Goal: Task Accomplishment & Management: Manage account settings

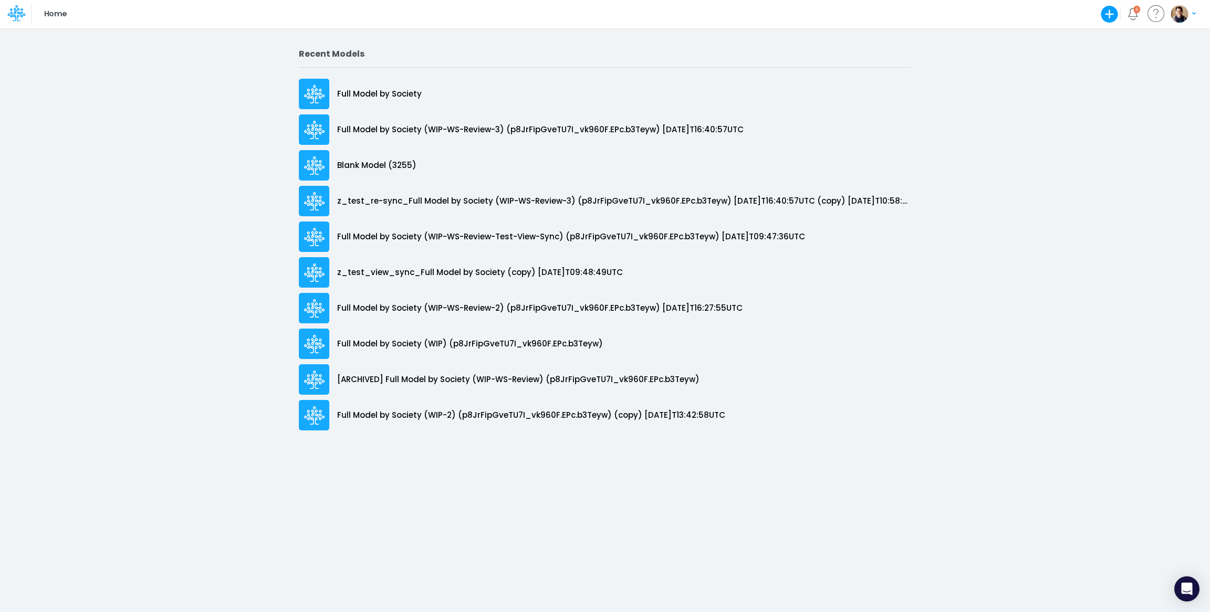
click at [15, 16] on icon at bounding box center [16, 13] width 18 height 18
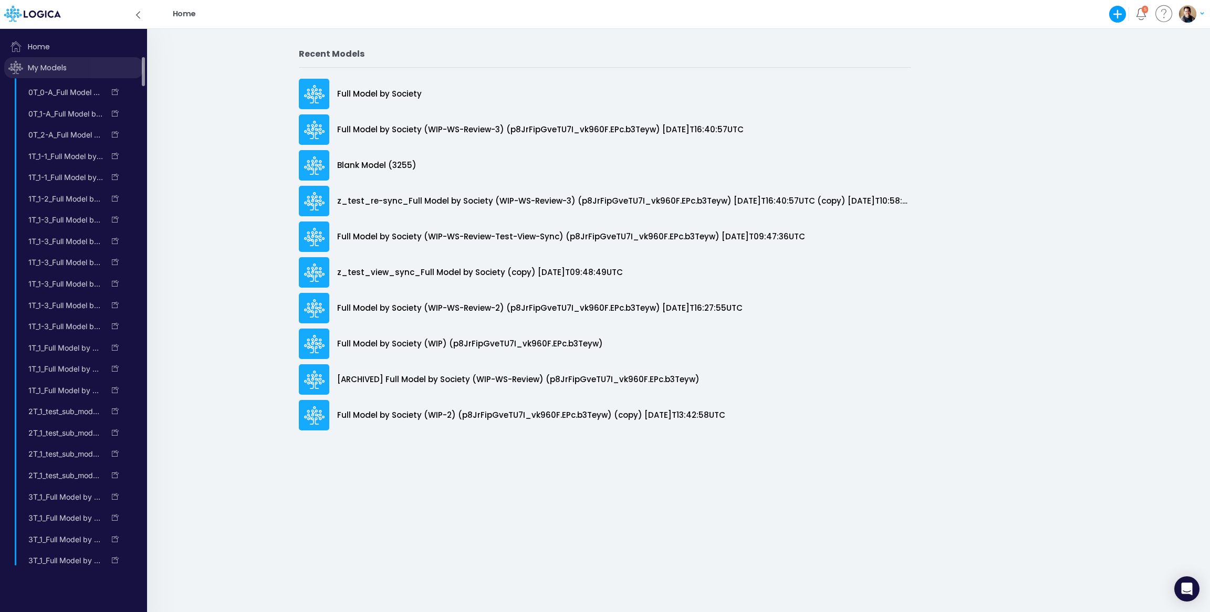
click at [48, 65] on span "My Models" at bounding box center [73, 67] width 139 height 21
click at [64, 74] on span "My Models" at bounding box center [73, 67] width 139 height 21
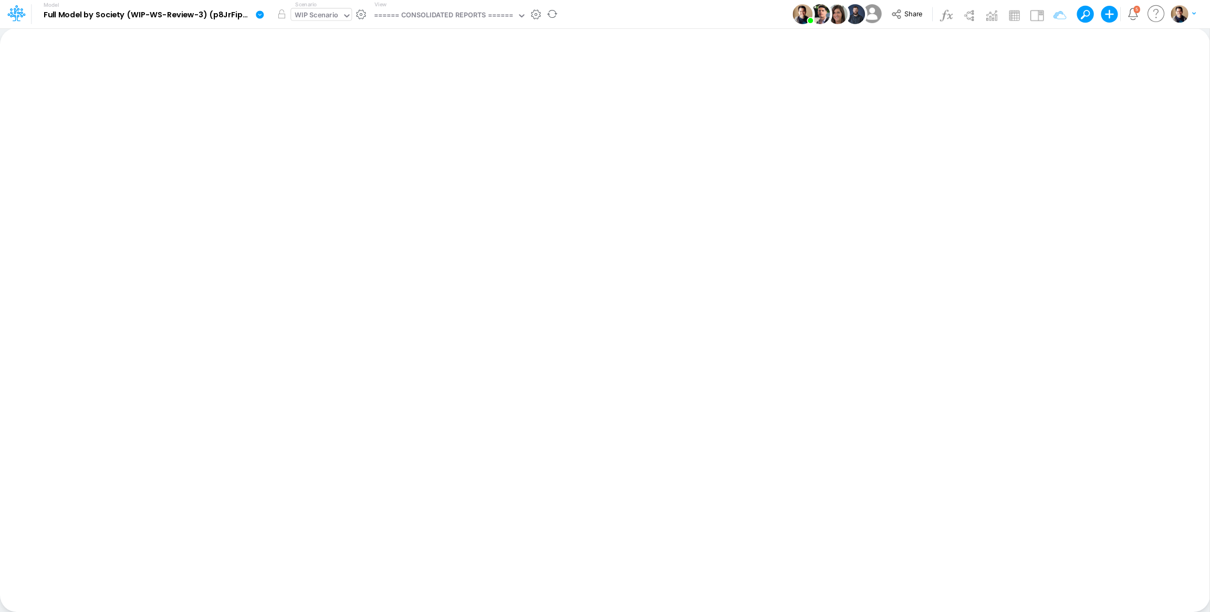
click at [325, 14] on div "WIP Scenario" at bounding box center [317, 16] width 44 height 12
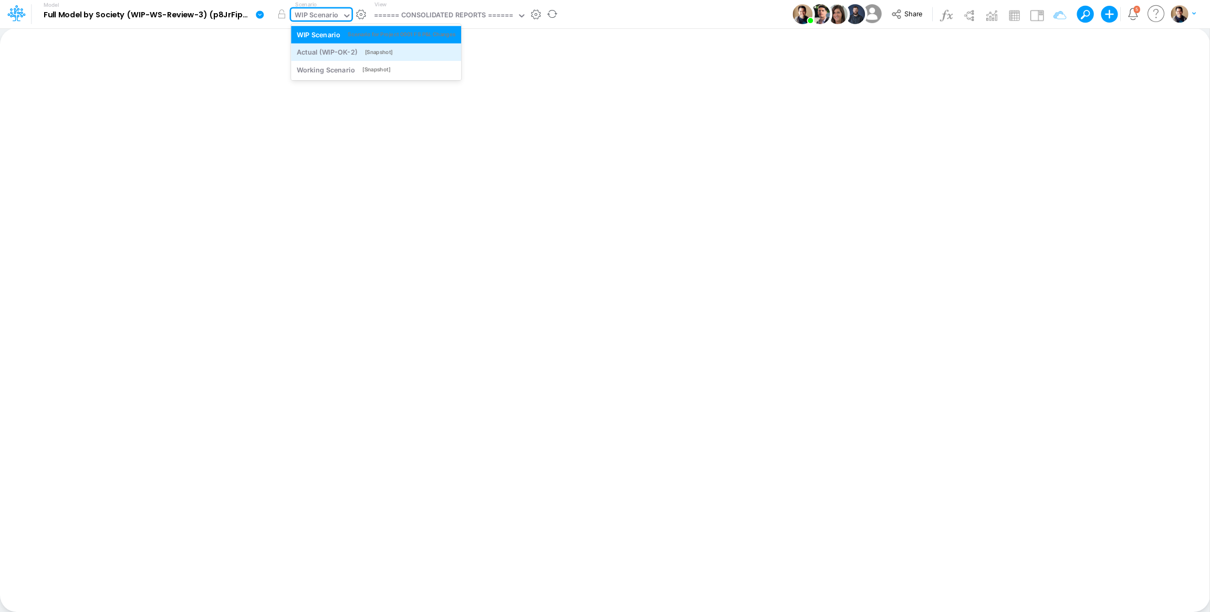
click at [336, 52] on div "Actual (WIP-OK-2)" at bounding box center [327, 52] width 60 height 10
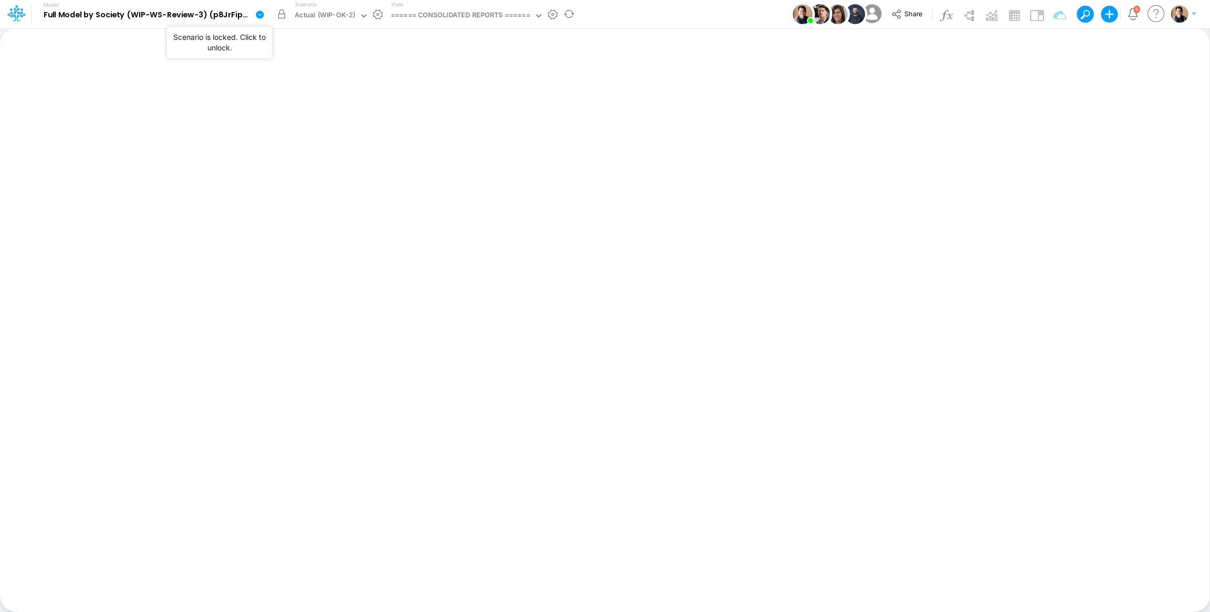
click at [279, 11] on button "button" at bounding box center [281, 14] width 19 height 19
click at [257, 14] on icon at bounding box center [260, 15] width 8 height 8
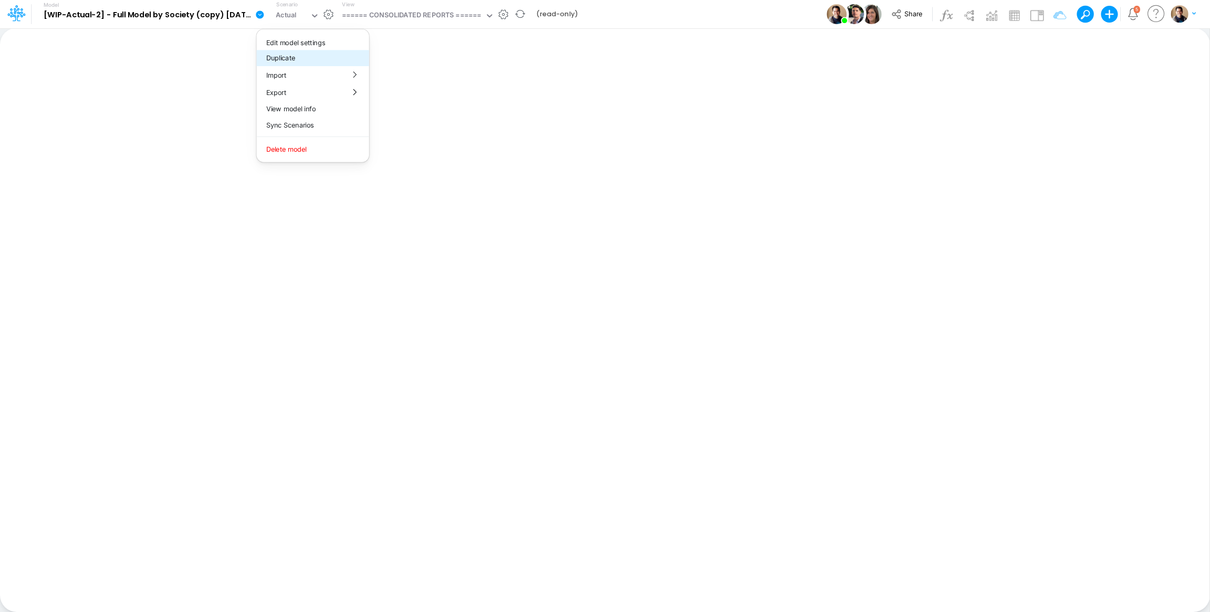
click at [311, 58] on button "Duplicate" at bounding box center [313, 58] width 112 height 16
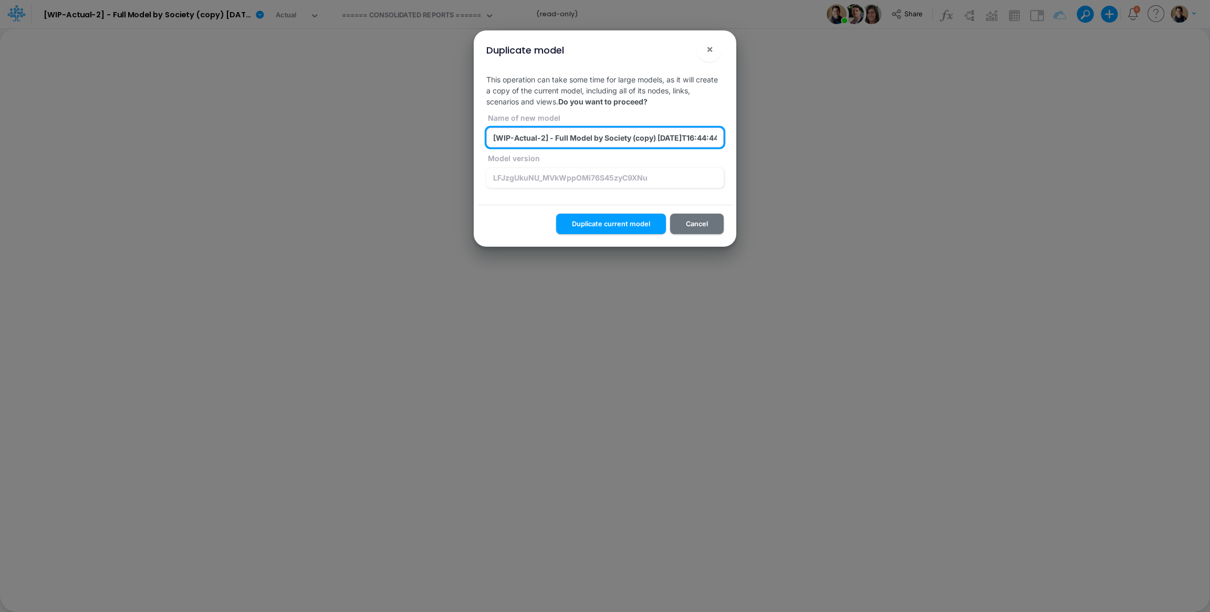
drag, startPoint x: 530, startPoint y: 140, endPoint x: 653, endPoint y: 150, distance: 123.8
click at [530, 140] on input "[WIP-Actual-2] - Full Model by Society (copy) 2025-09-30T16:44:44UTC (copy) 202…" at bounding box center [604, 138] width 237 height 20
type input "test_CC_WIP_ACT_1_Full Model by Society (copy) [DATE]T14:12:32UTC"
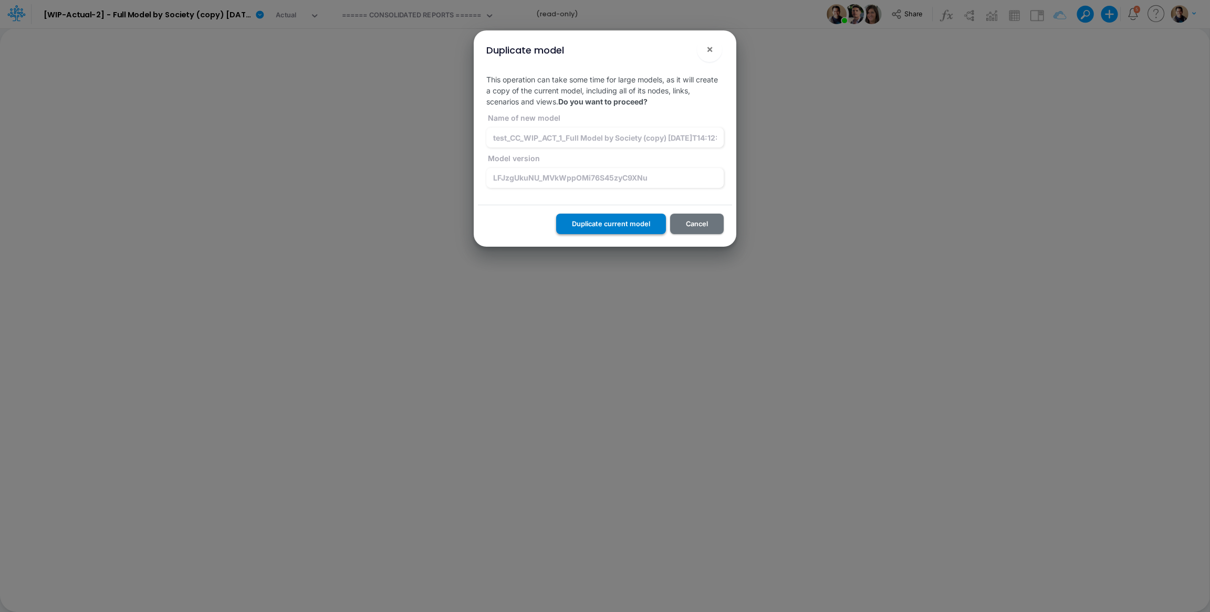
click at [583, 225] on button "Duplicate current model" at bounding box center [611, 224] width 110 height 20
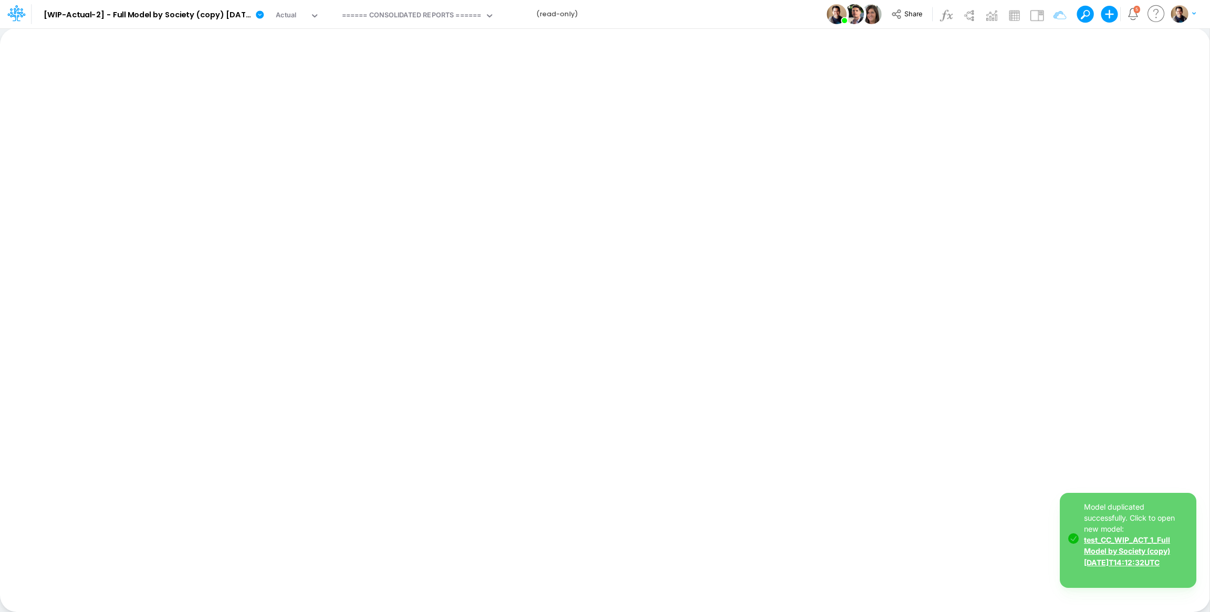
click at [1129, 554] on link "test_CC_WIP_ACT_1_Full Model by Society (copy) [DATE]T14:12:32UTC" at bounding box center [1127, 551] width 86 height 31
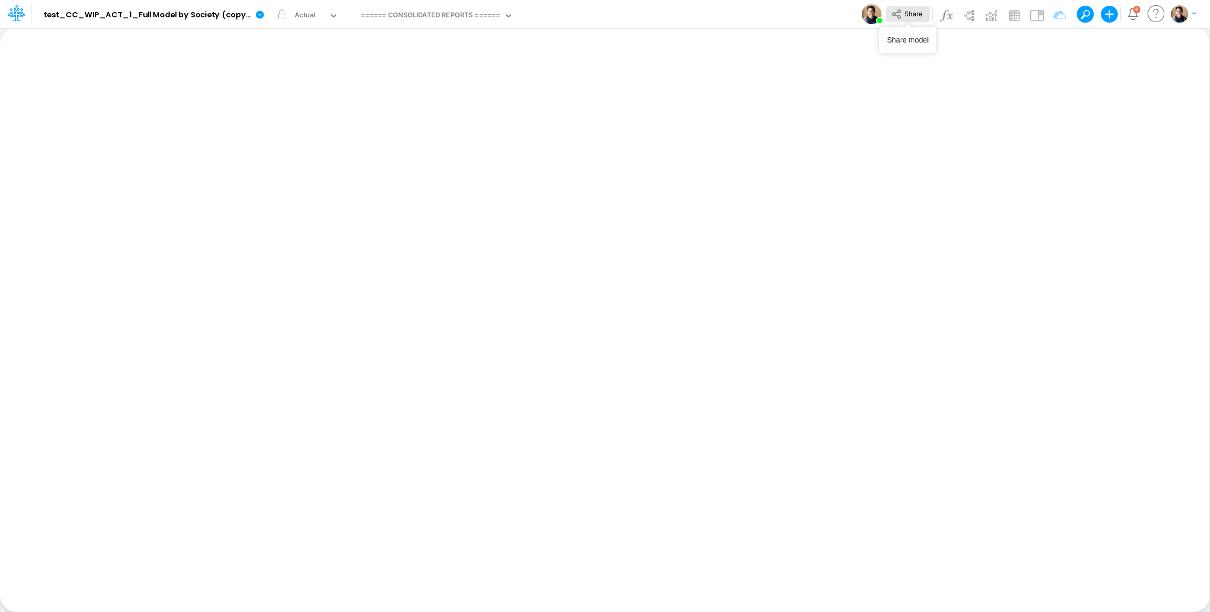
click at [904, 12] on span "Share" at bounding box center [913, 13] width 18 height 8
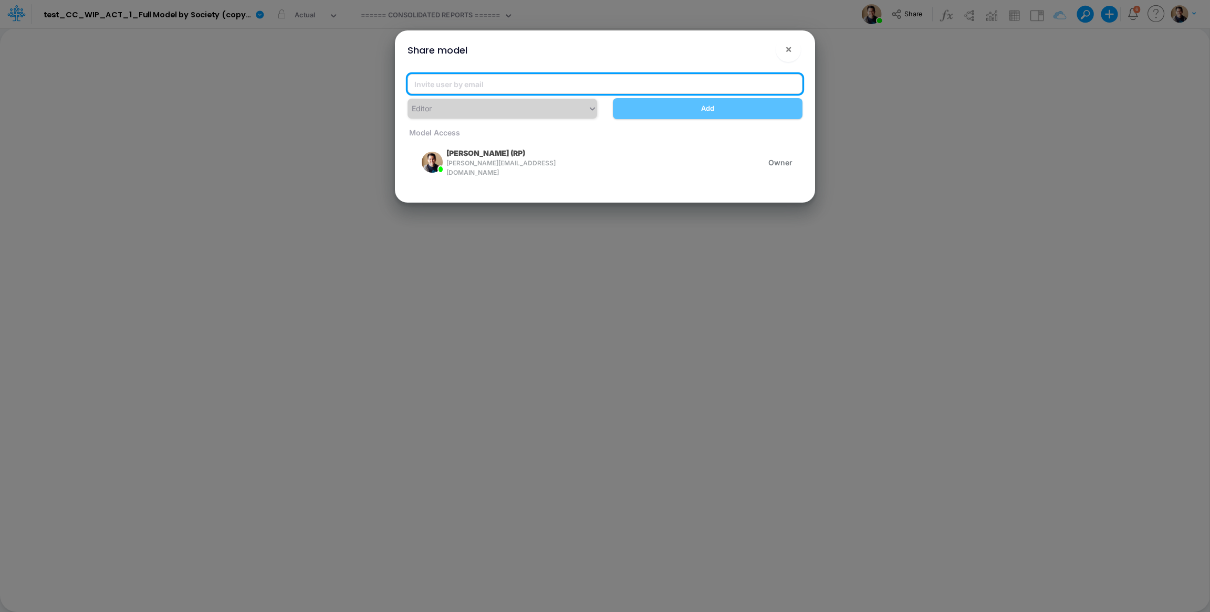
click at [496, 75] on input "email" at bounding box center [604, 84] width 395 height 20
type input "[PERSON_NAME][EMAIL_ADDRESS][PERSON_NAME][DOMAIN_NAME]"
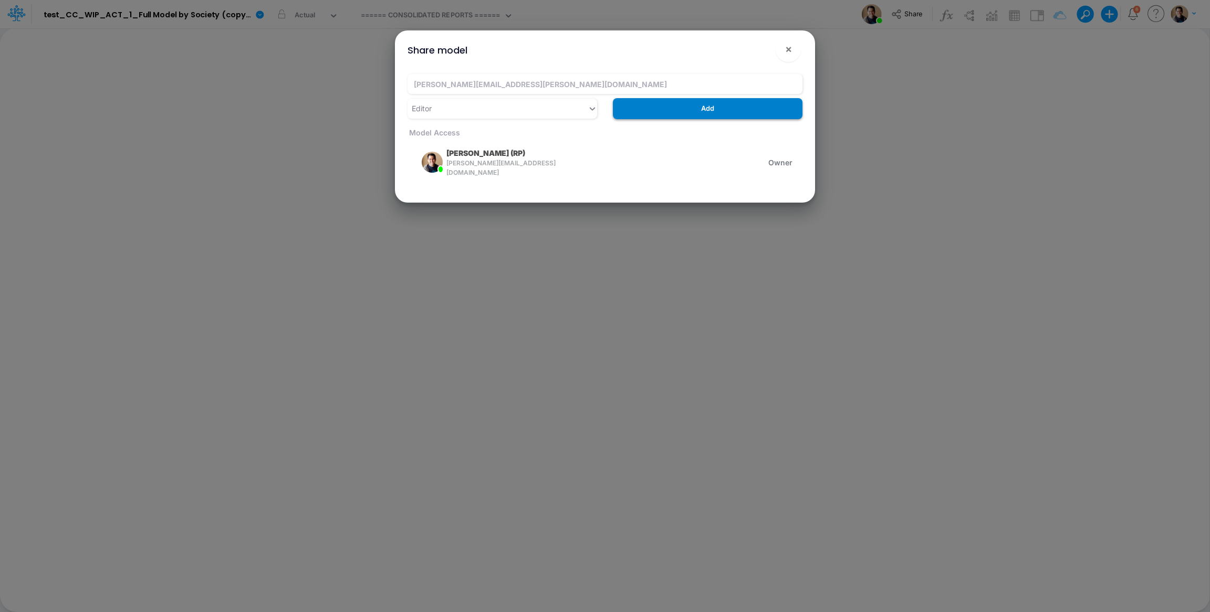
click at [663, 113] on button "Add" at bounding box center [708, 108] width 190 height 20
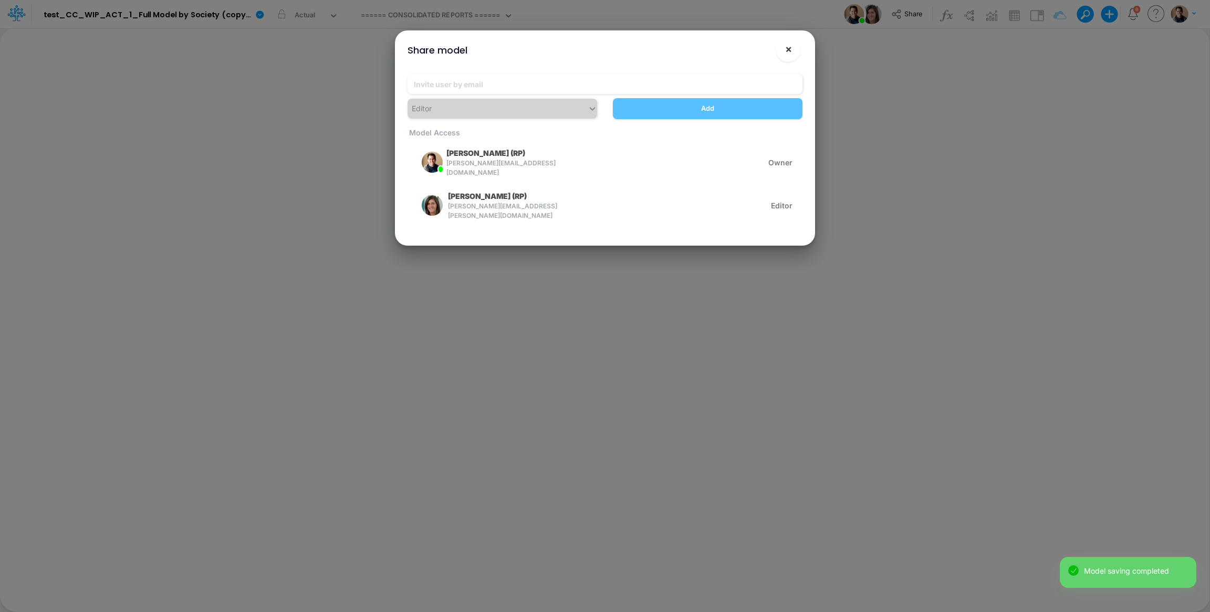
click at [785, 48] on span "×" at bounding box center [788, 49] width 7 height 13
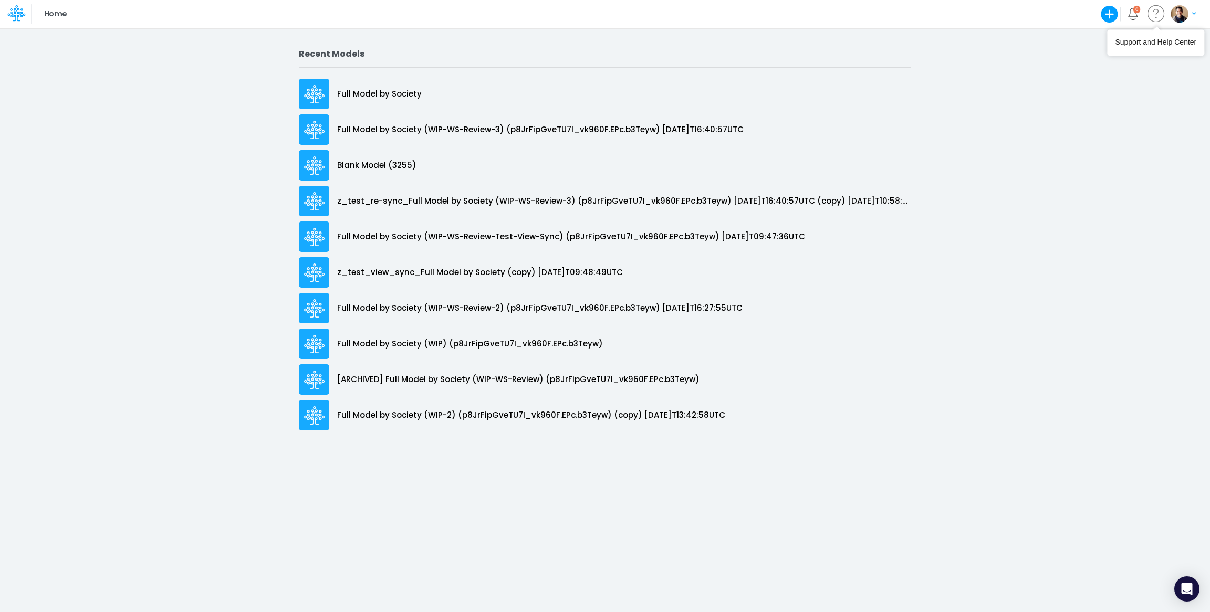
click at [1177, 14] on img "button" at bounding box center [1178, 13] width 17 height 17
click at [1115, 55] on button "Log out" at bounding box center [1140, 62] width 112 height 16
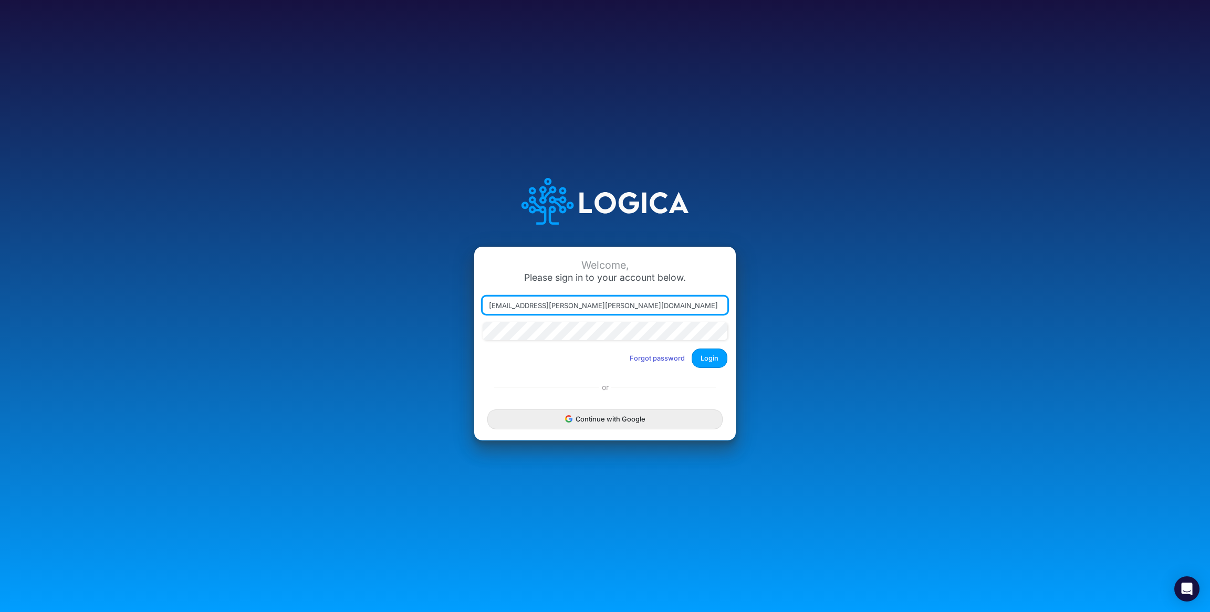
type input "[PERSON_NAME][EMAIL_ADDRESS][DOMAIN_NAME]"
click at [716, 357] on button "Login" at bounding box center [710, 358] width 36 height 19
